Goal: Navigation & Orientation: Find specific page/section

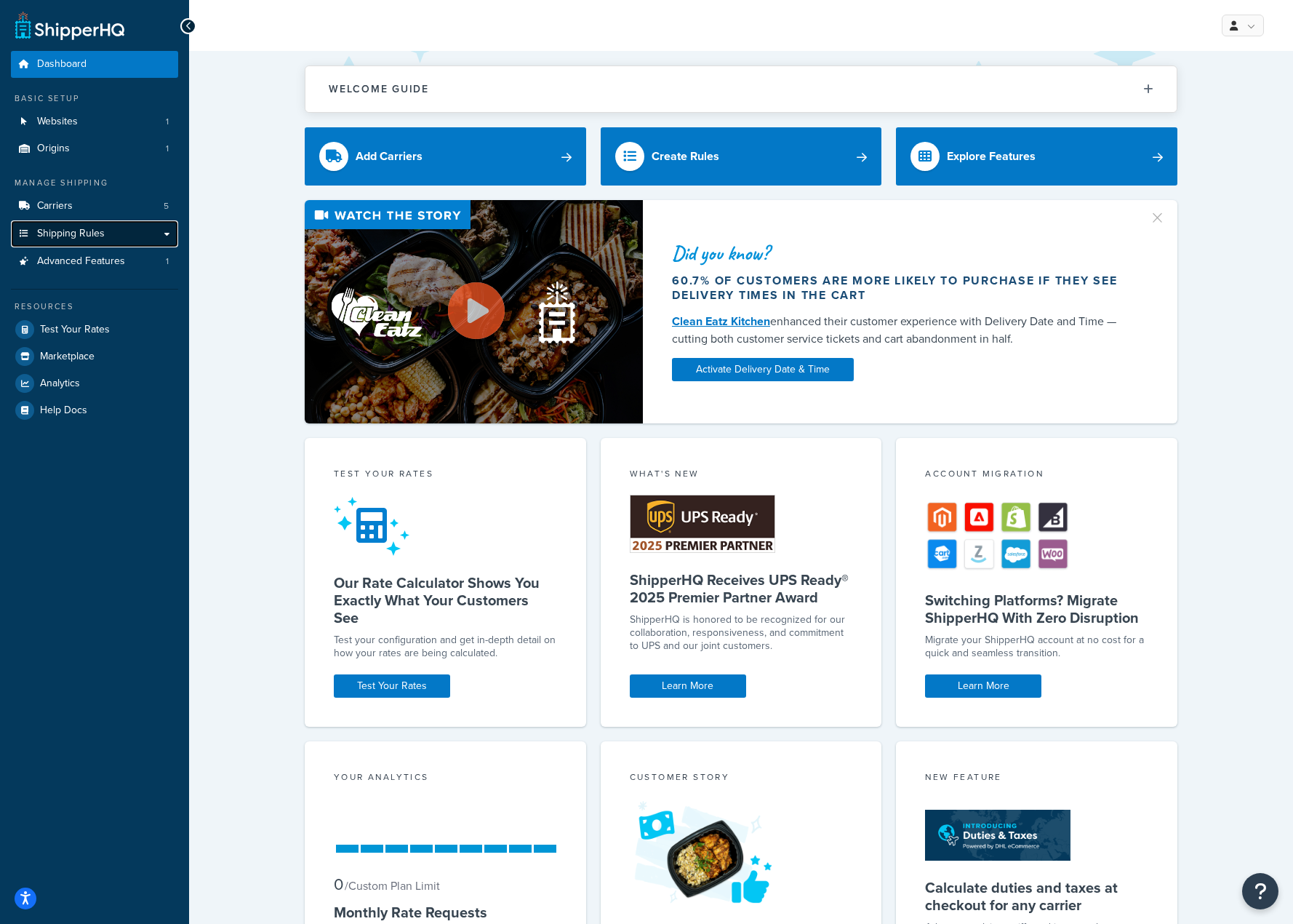
click at [129, 239] on link "Shipping Rules" at bounding box center [95, 234] width 167 height 27
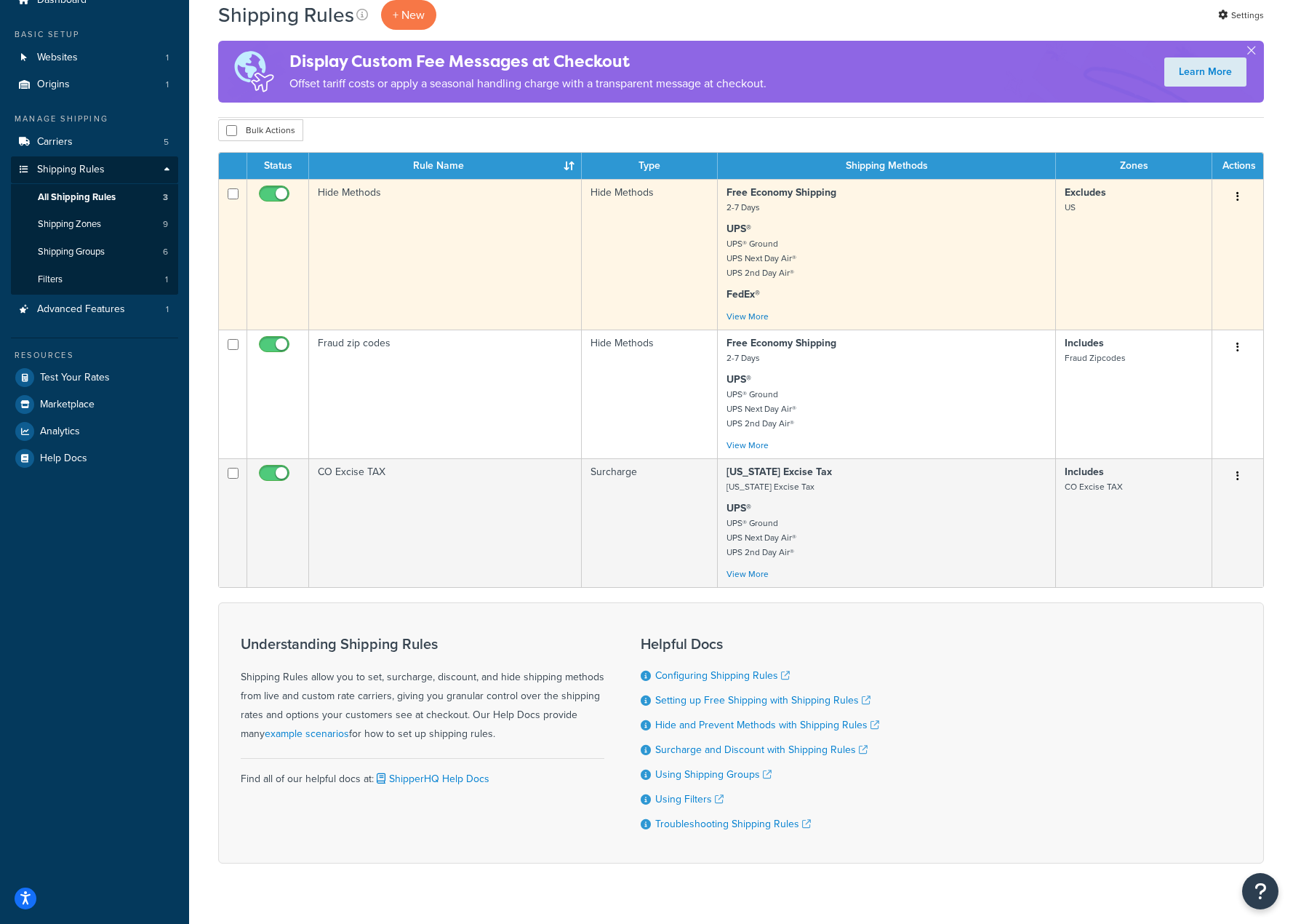
scroll to position [24, 0]
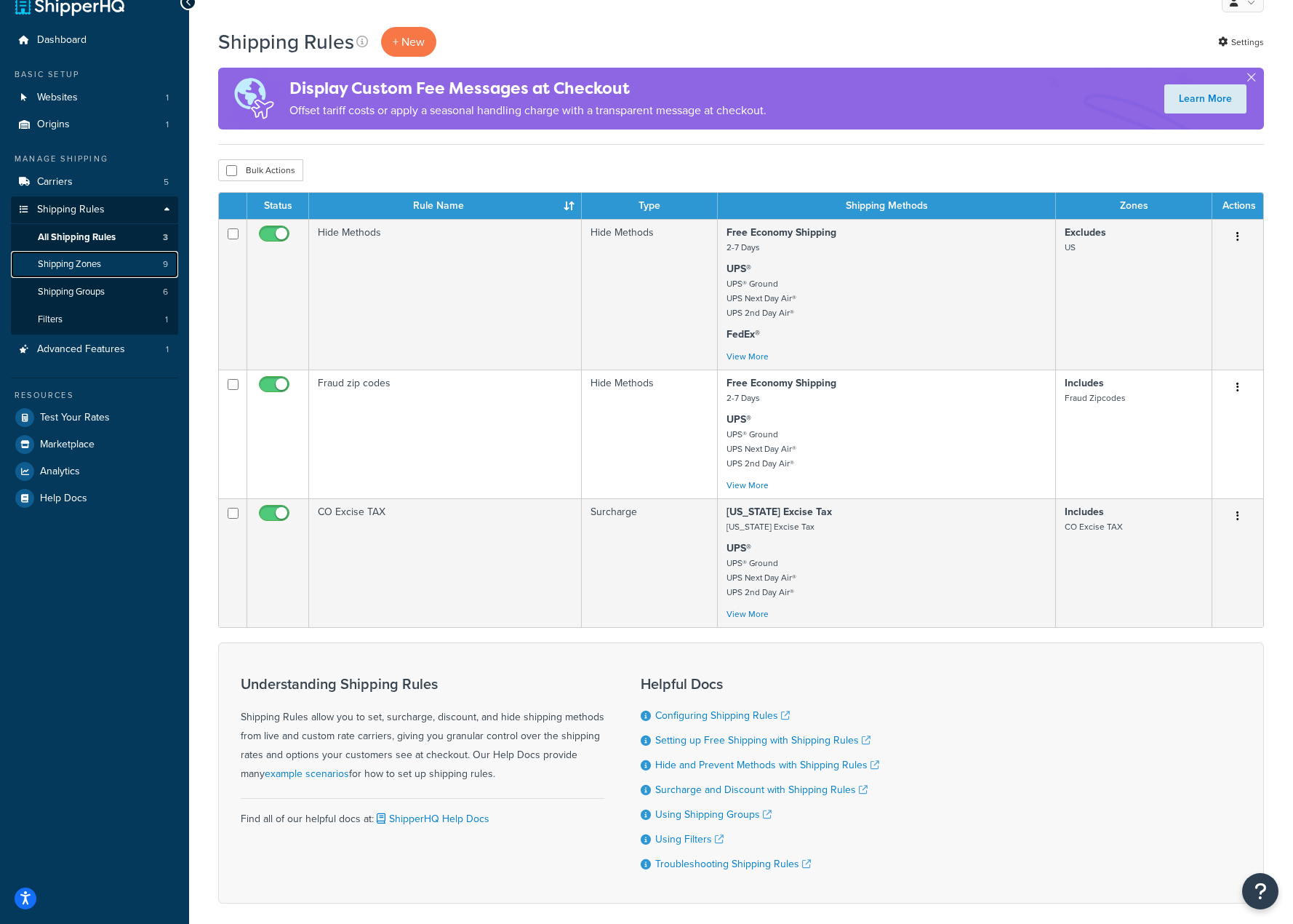
click at [120, 268] on link "Shipping Zones 9" at bounding box center [95, 264] width 167 height 27
